Goal: Find specific page/section: Find specific page/section

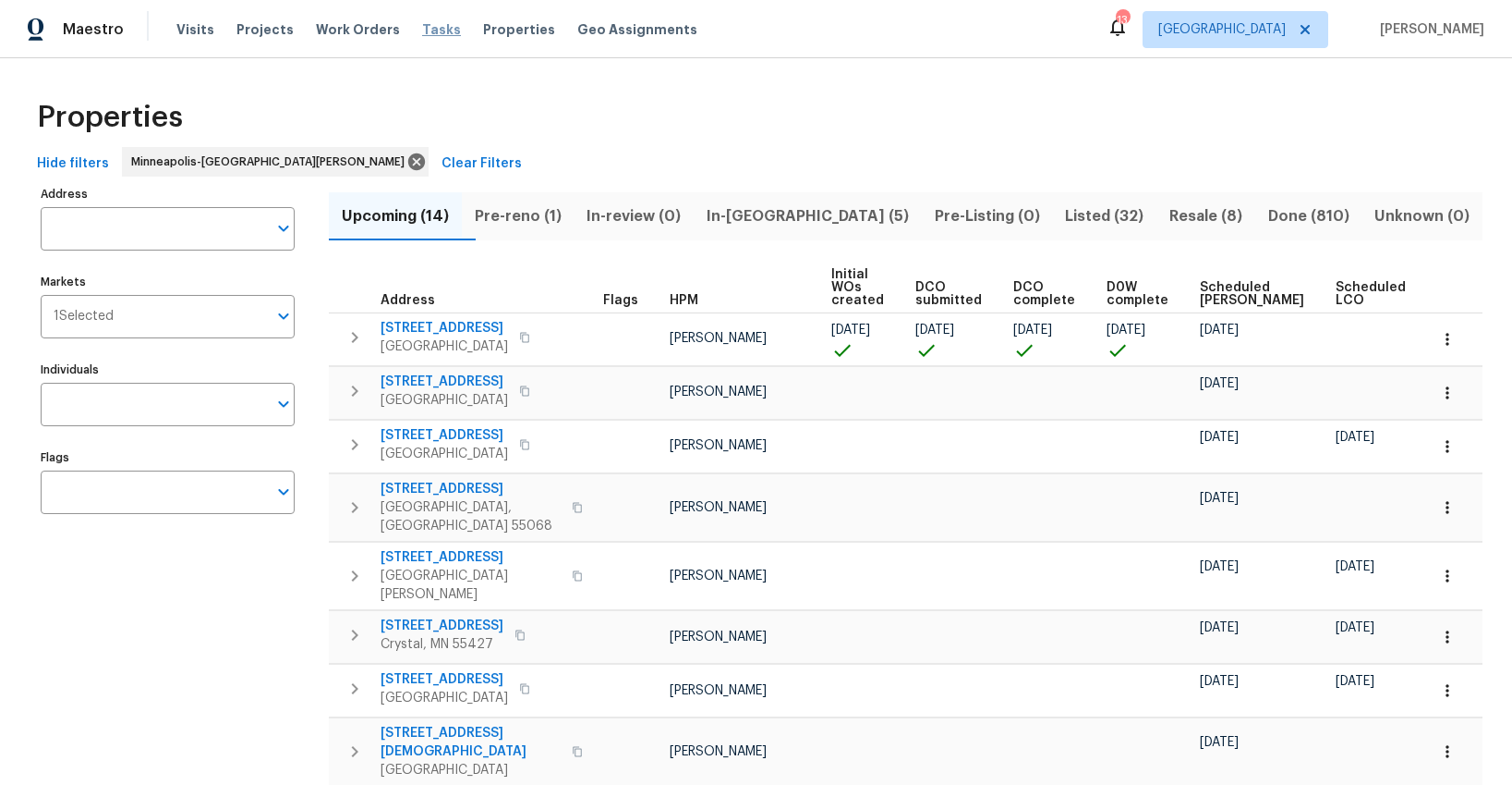
click at [422, 26] on span "Tasks" at bounding box center [441, 30] width 39 height 13
